Goal: Find contact information: Find contact information

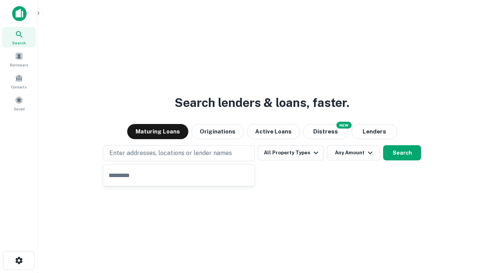
type input "**********"
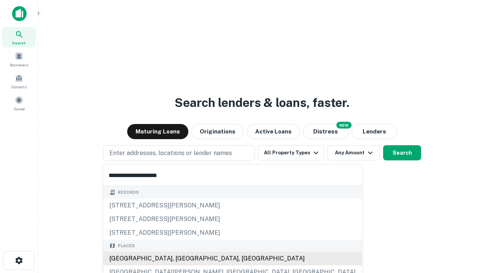
click at [182, 259] on div "Santa Monica, CA, USA" at bounding box center [232, 259] width 259 height 14
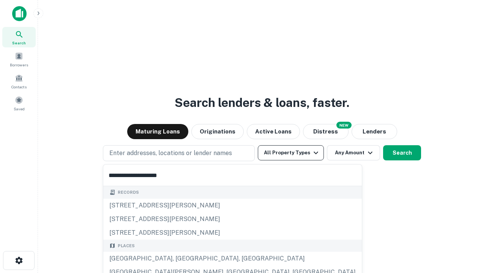
click at [291, 153] on button "All Property Types" at bounding box center [291, 152] width 66 height 15
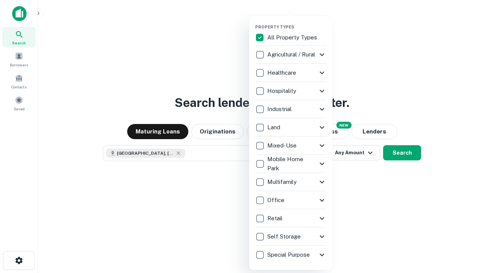
click at [297, 22] on button "button" at bounding box center [297, 22] width 84 height 0
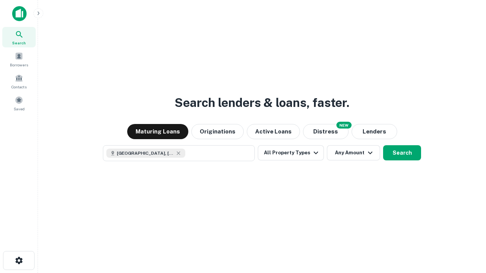
scroll to position [12, 0]
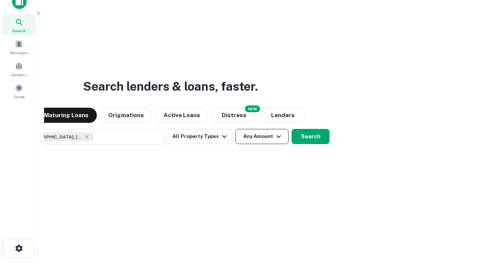
click at [235, 129] on button "Any Amount" at bounding box center [261, 136] width 53 height 15
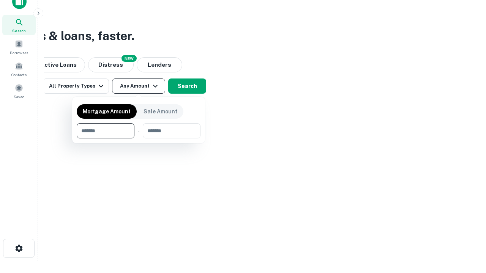
type input "*******"
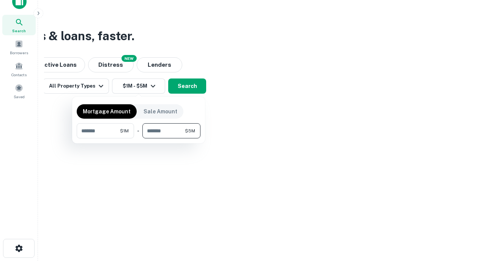
type input "*******"
click at [139, 139] on button "button" at bounding box center [139, 139] width 124 height 0
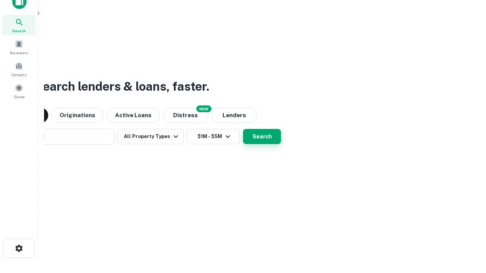
click at [243, 129] on button "Search" at bounding box center [262, 136] width 38 height 15
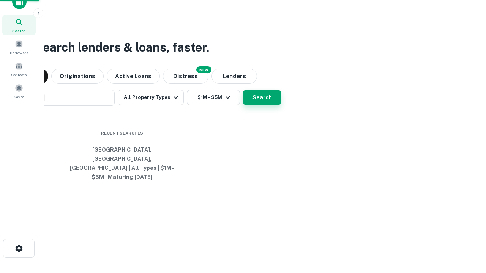
scroll to position [25, 215]
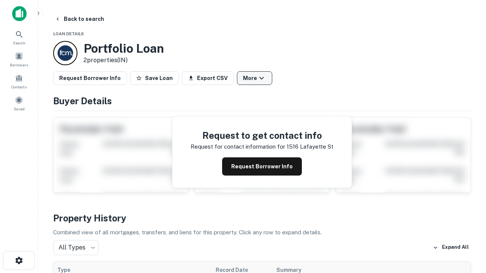
click at [254, 78] on button "More" at bounding box center [254, 78] width 35 height 14
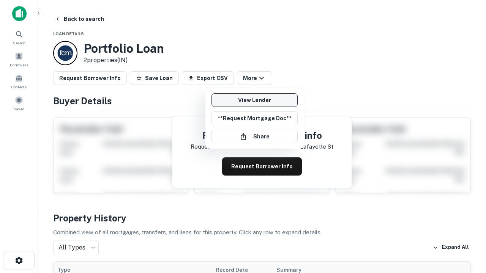
click at [254, 100] on link "View Lender" at bounding box center [255, 100] width 86 height 14
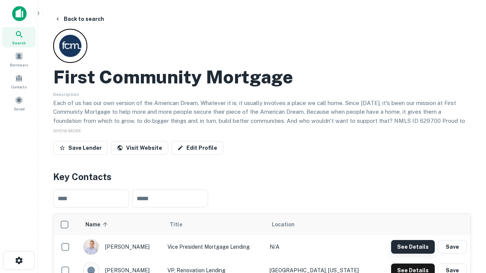
click at [413, 247] on button "See Details" at bounding box center [413, 247] width 44 height 14
click at [19, 261] on icon "button" at bounding box center [18, 260] width 9 height 9
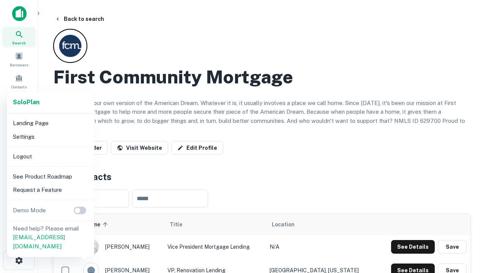
click at [50, 156] on li "Logout" at bounding box center [50, 157] width 81 height 14
